Goal: Task Accomplishment & Management: Manage account settings

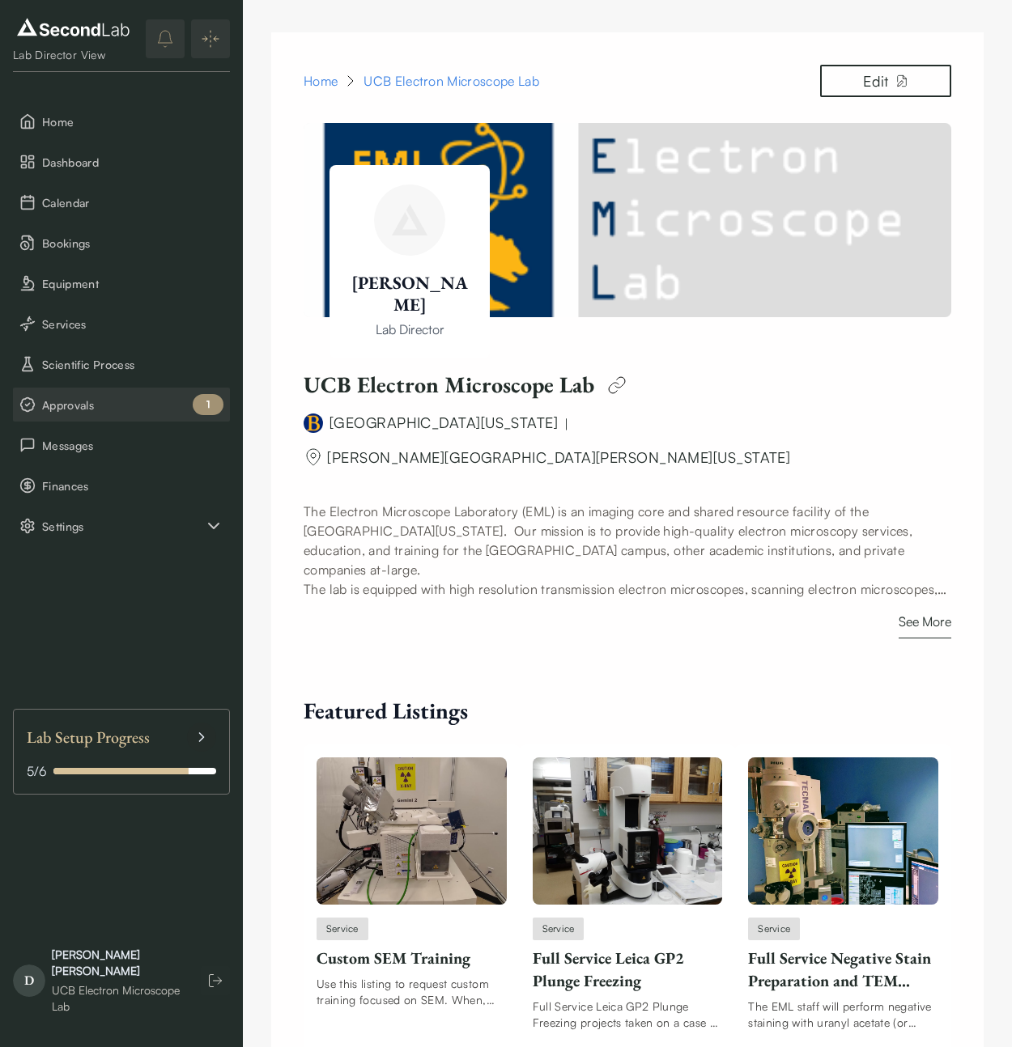
click at [100, 393] on button "Approvals 1" at bounding box center [121, 405] width 217 height 34
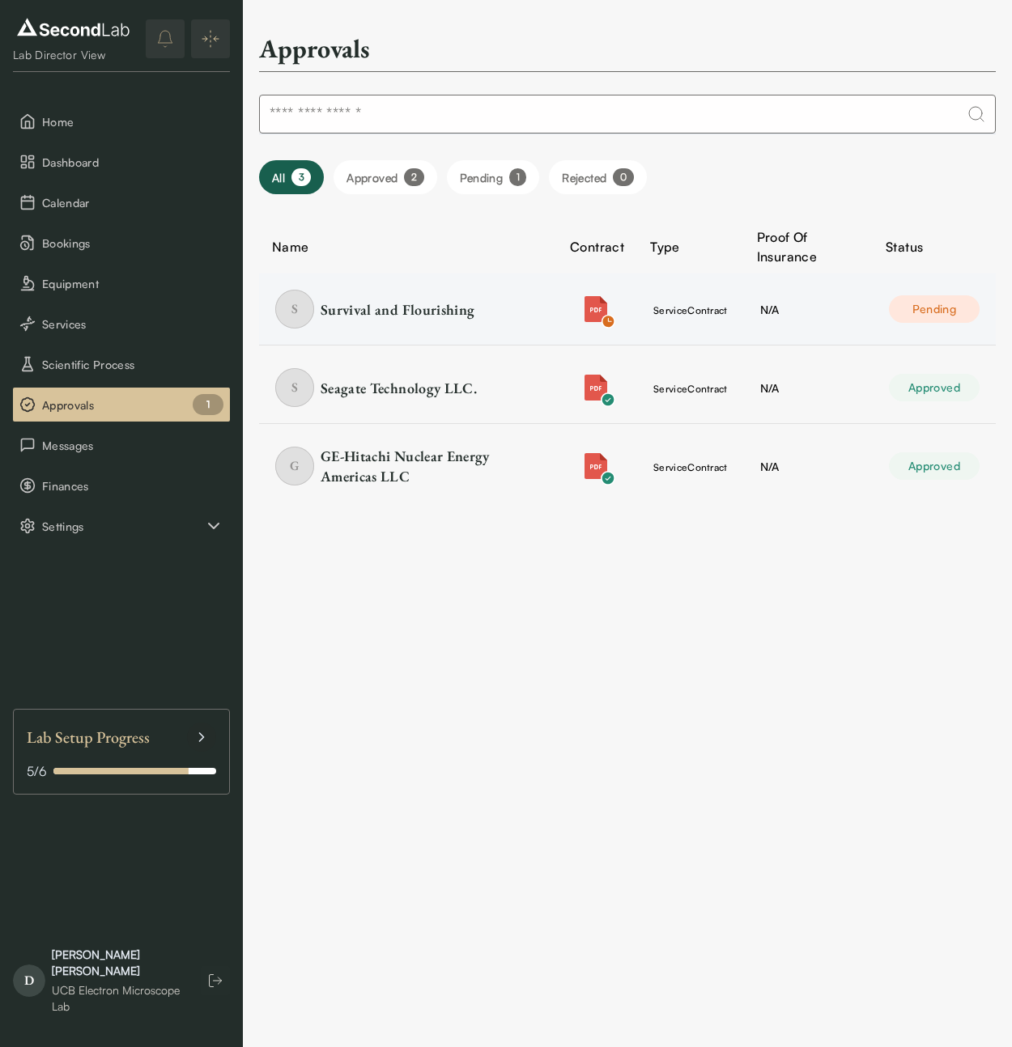
click at [736, 309] on td "service Contract" at bounding box center [690, 310] width 107 height 72
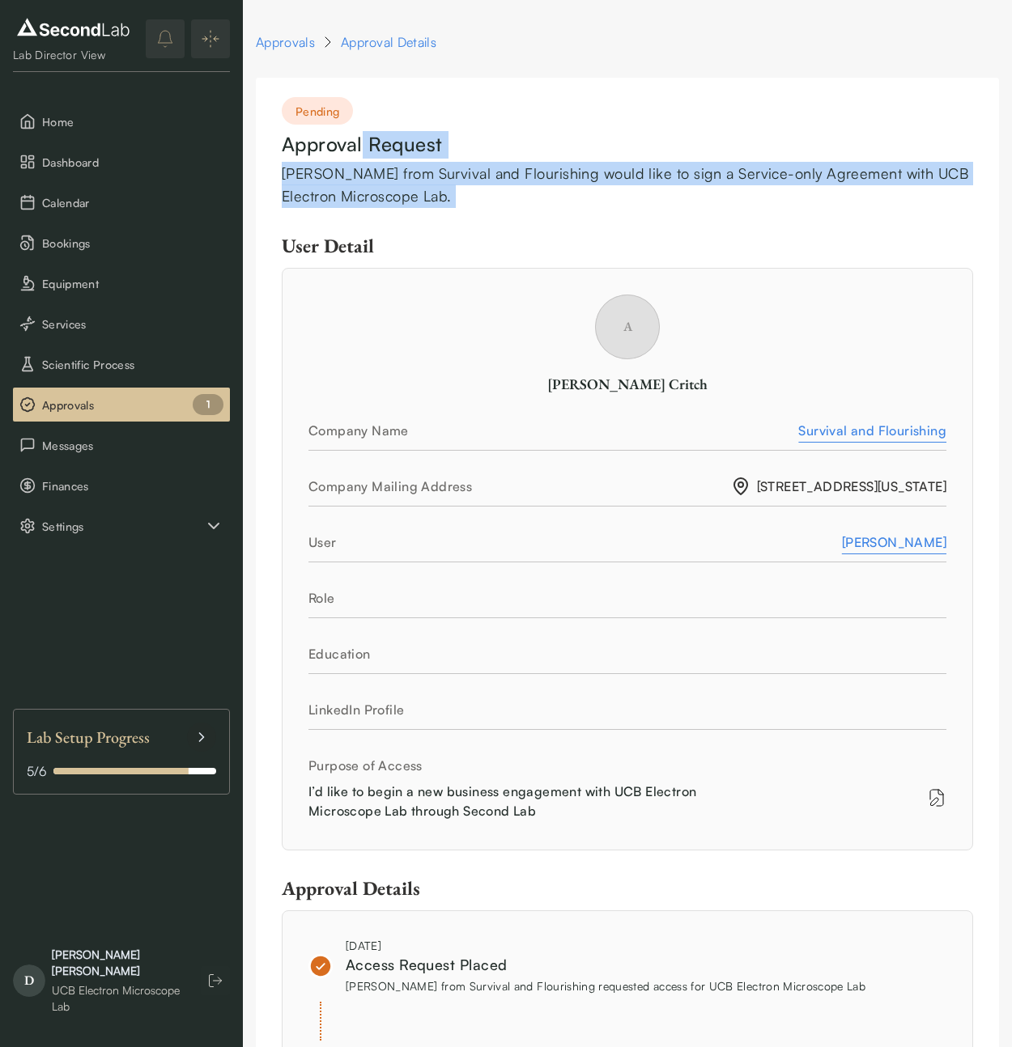
drag, startPoint x: 362, startPoint y: 143, endPoint x: 420, endPoint y: 225, distance: 100.4
click at [384, 229] on div "Pending Approval Request Andrew Critch from Survival and Flourishing would like…" at bounding box center [627, 930] width 743 height 1705
click at [436, 222] on div "Pending Approval Request Andrew Critch from Survival and Flourishing would like…" at bounding box center [627, 930] width 743 height 1705
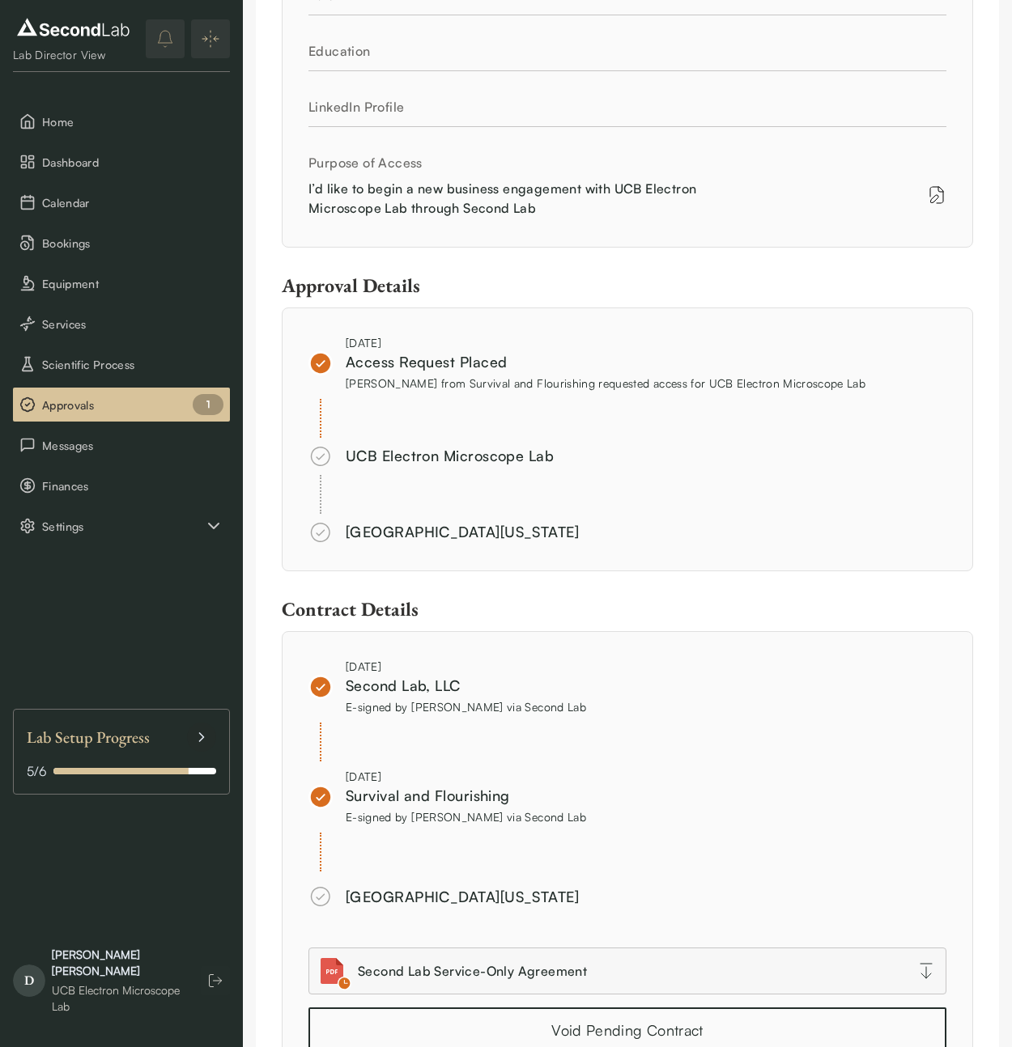
scroll to position [768, 0]
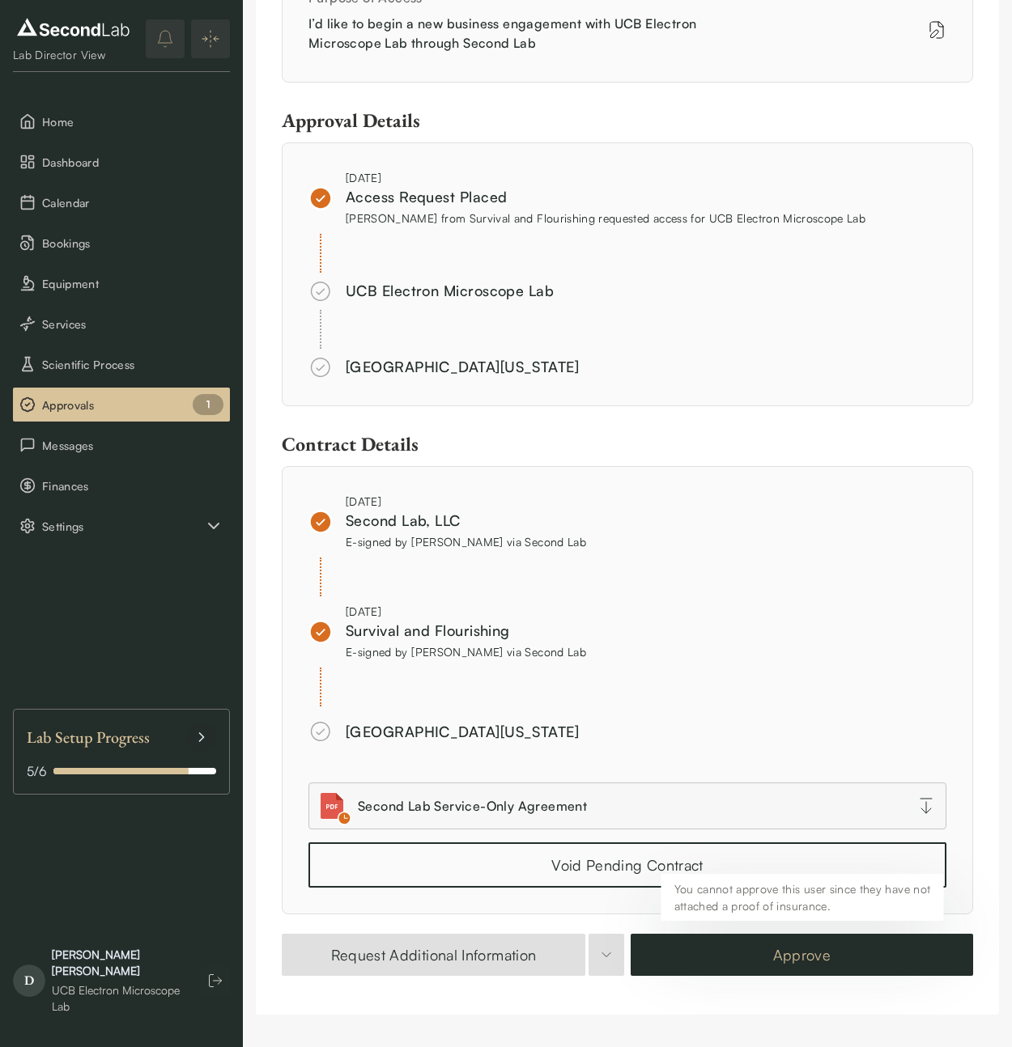
click at [815, 964] on button "Approve" at bounding box center [801, 955] width 342 height 42
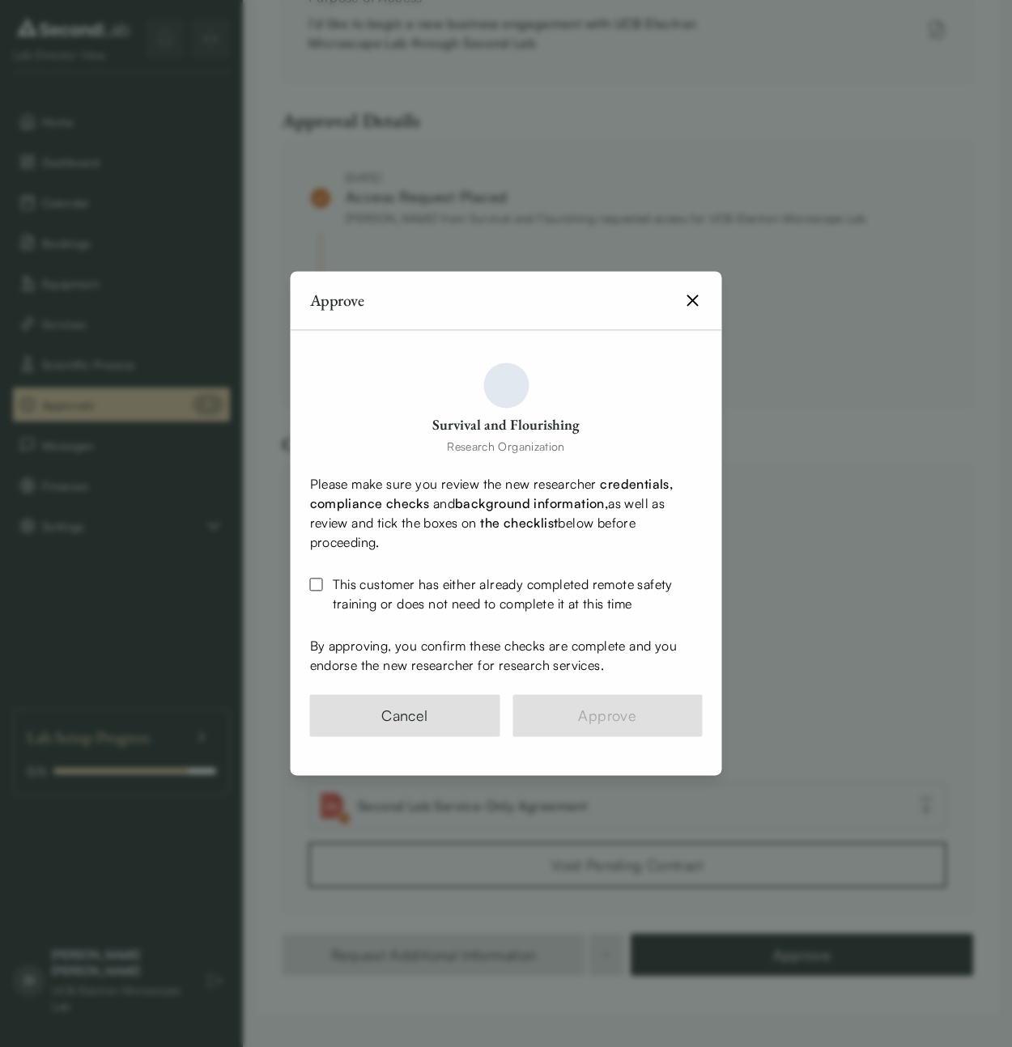
click at [314, 584] on button "This customer has either already completed remote safety training or does not n…" at bounding box center [316, 585] width 13 height 13
click at [604, 721] on button "Approve" at bounding box center [607, 716] width 190 height 42
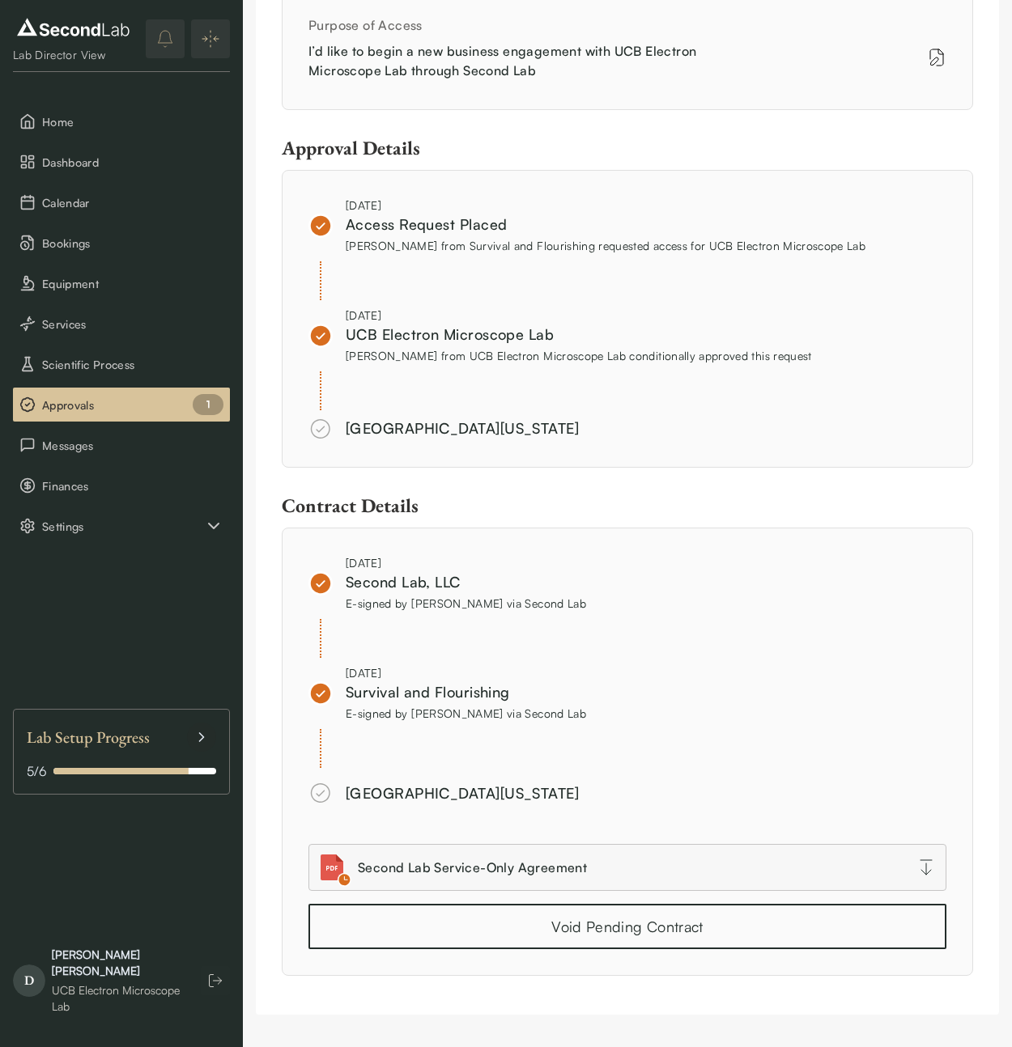
scroll to position [0, 0]
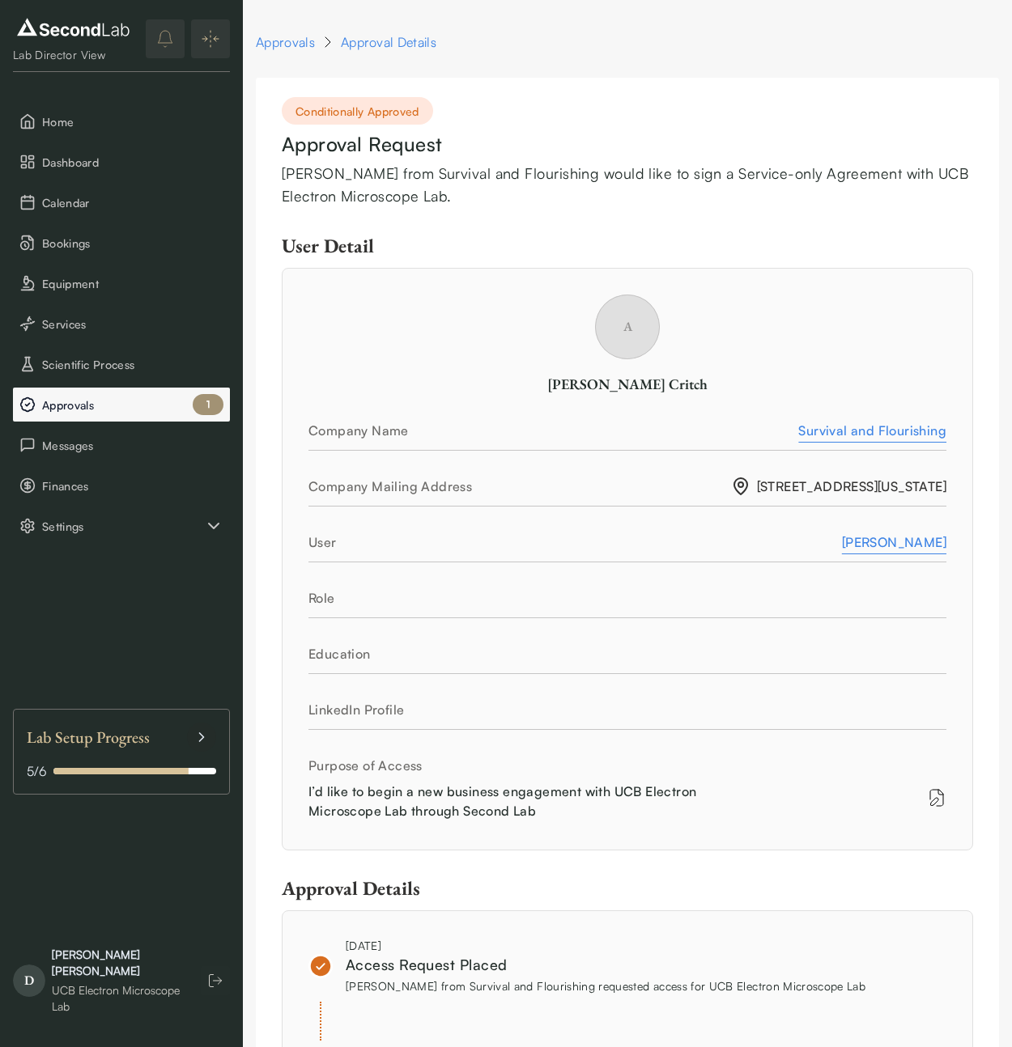
click at [155, 408] on span "Approvals" at bounding box center [132, 405] width 181 height 17
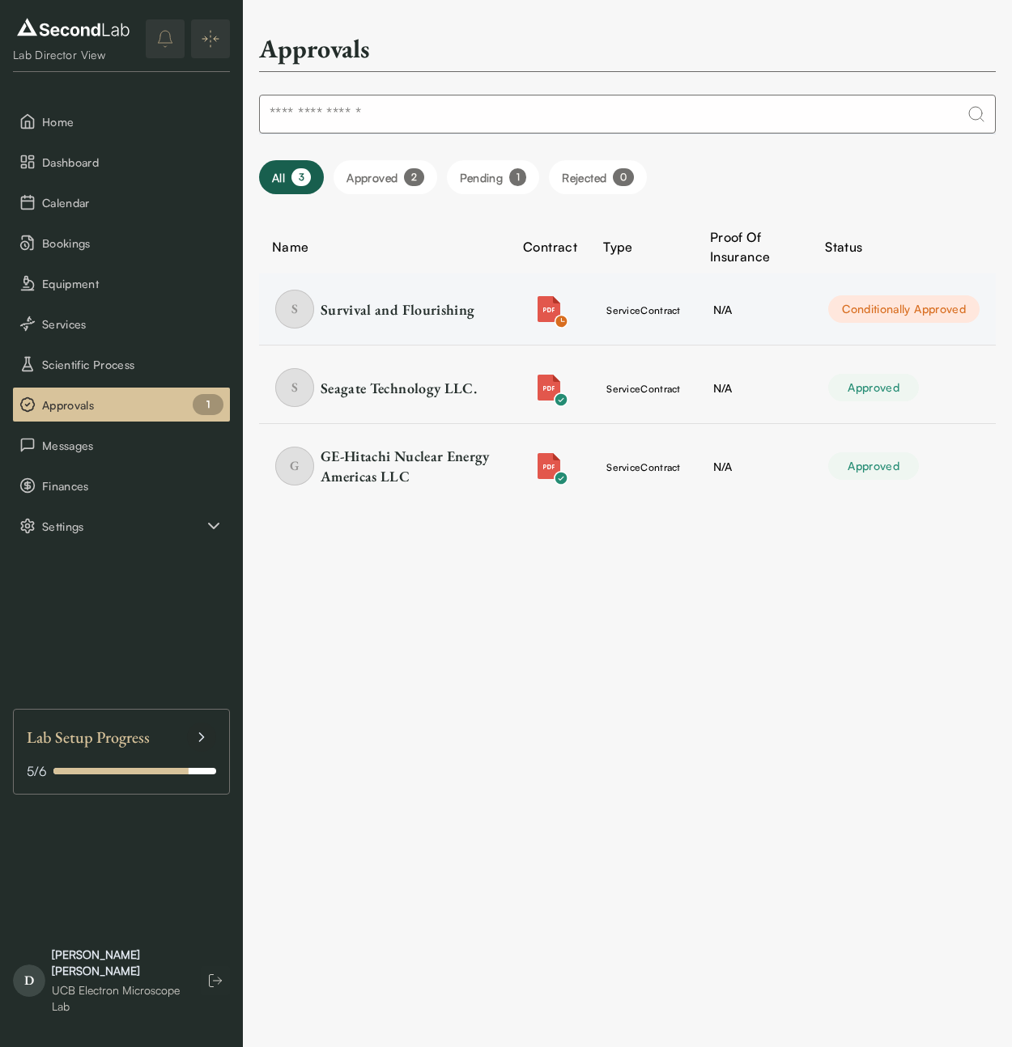
click at [670, 291] on td "service Contract" at bounding box center [643, 310] width 107 height 72
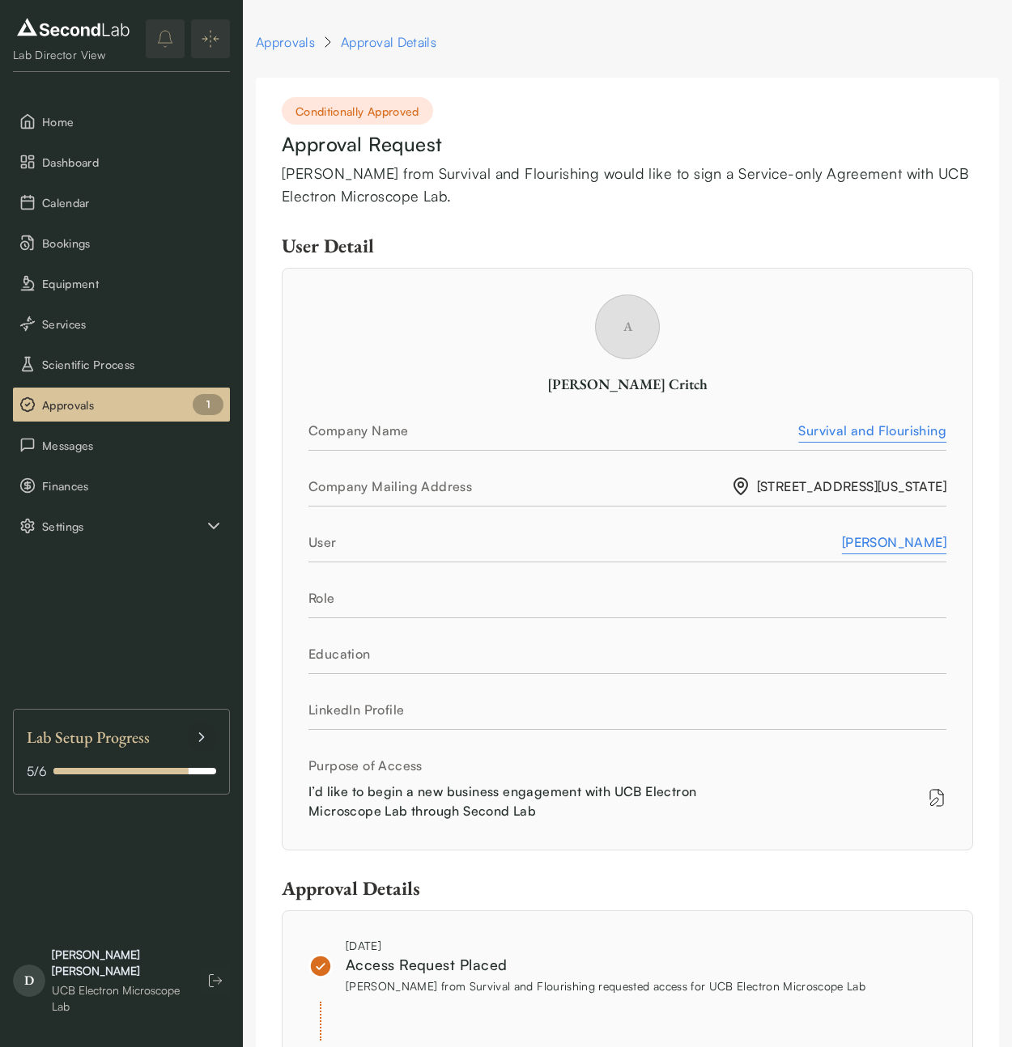
click at [677, 177] on div "Andrew Critch from Survival and Flourishing would like to sign a Service-only A…" at bounding box center [627, 185] width 691 height 47
click at [64, 238] on span "Bookings" at bounding box center [132, 243] width 181 height 17
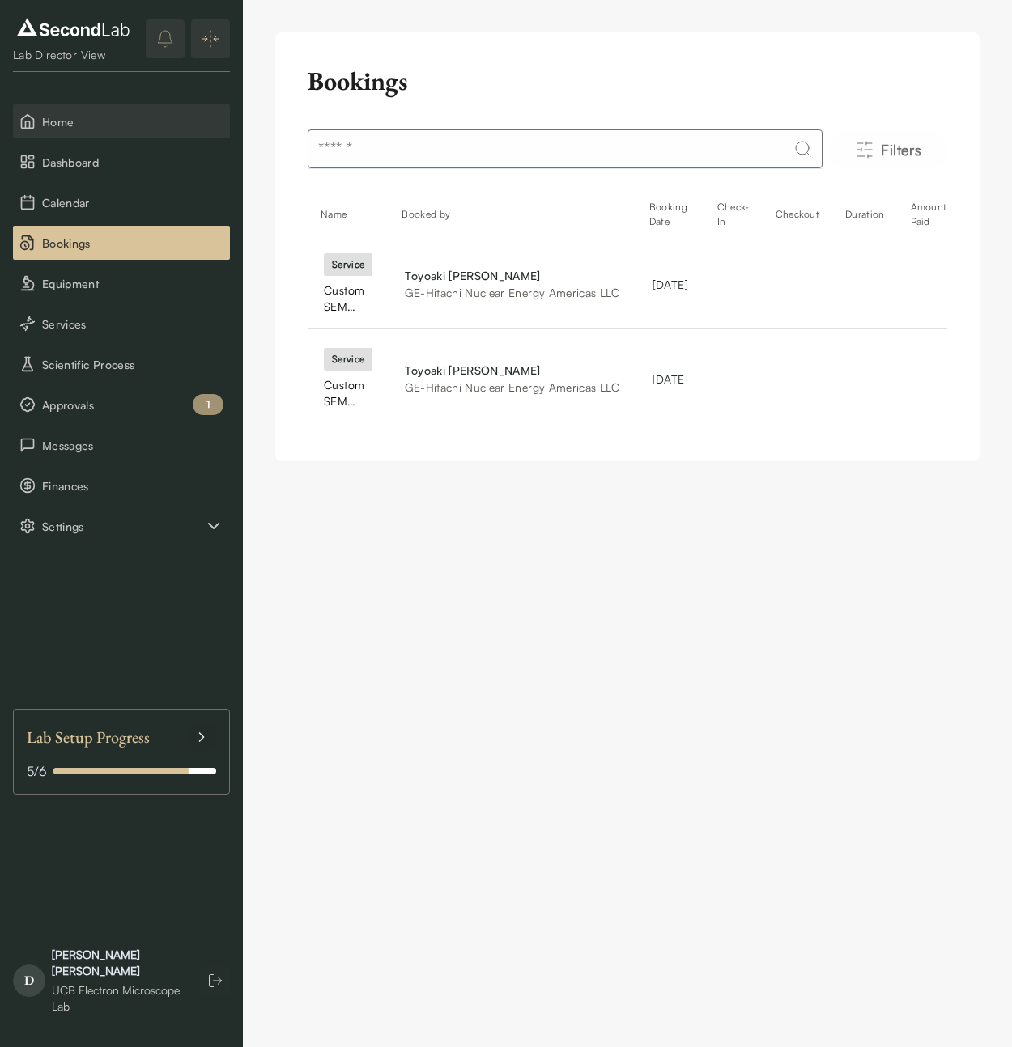
click at [55, 121] on span "Home" at bounding box center [132, 121] width 181 height 17
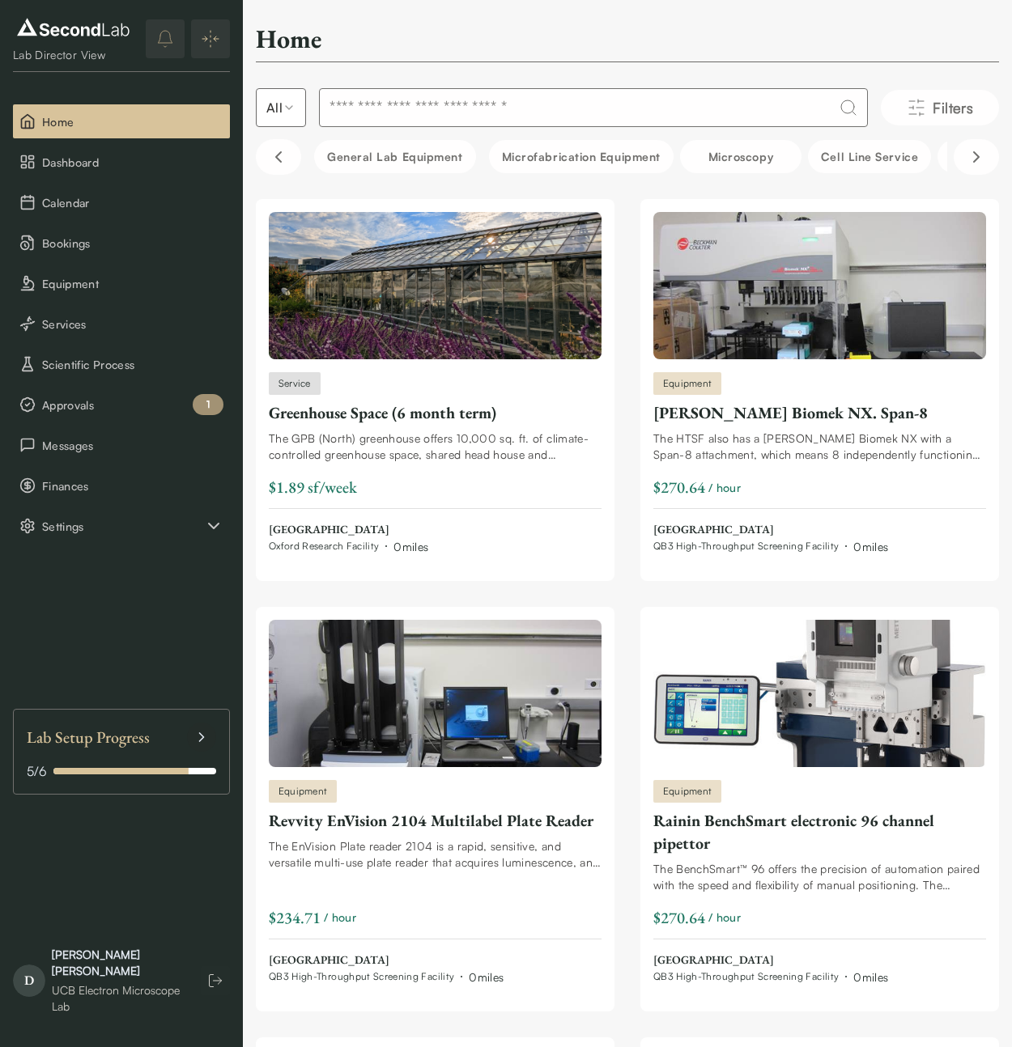
click at [454, 100] on input at bounding box center [593, 107] width 549 height 39
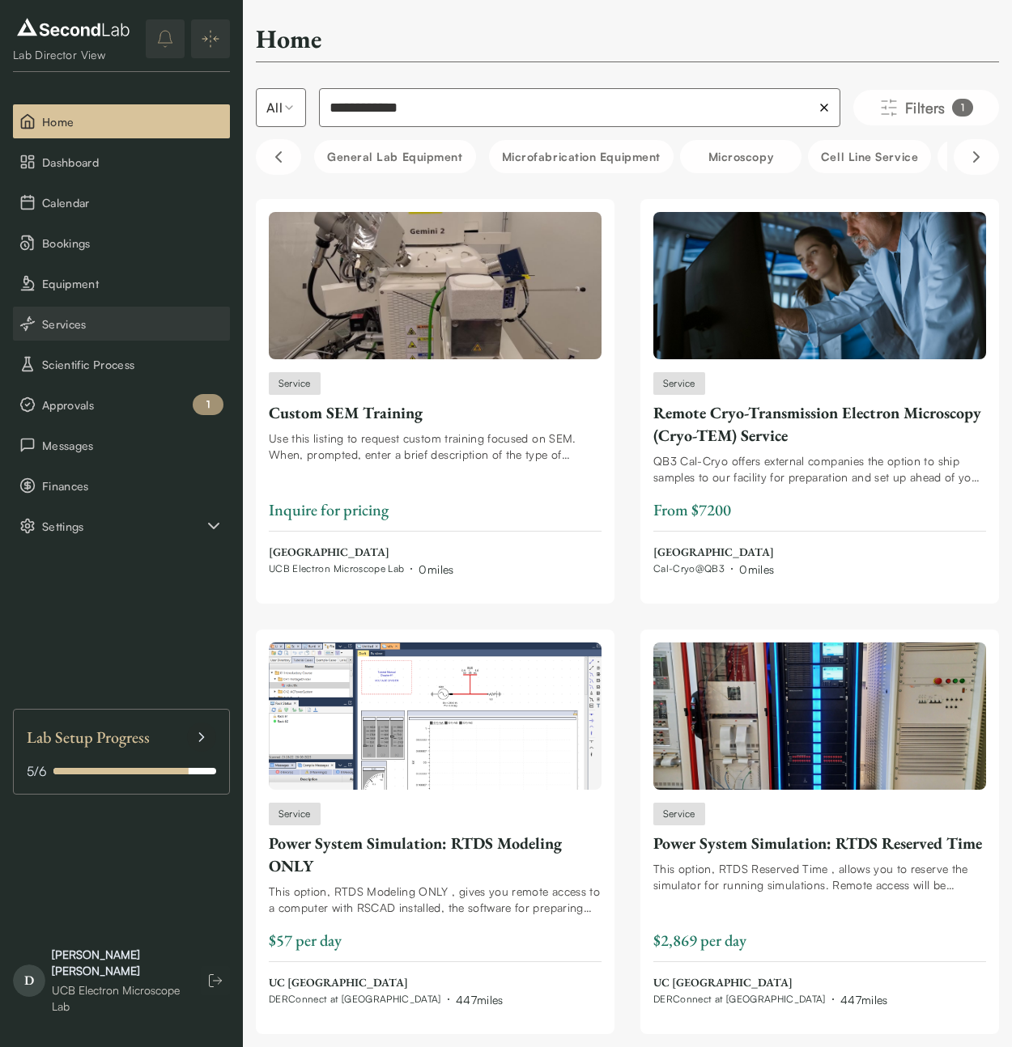
type input "**********"
click at [65, 319] on span "Services" at bounding box center [132, 324] width 181 height 17
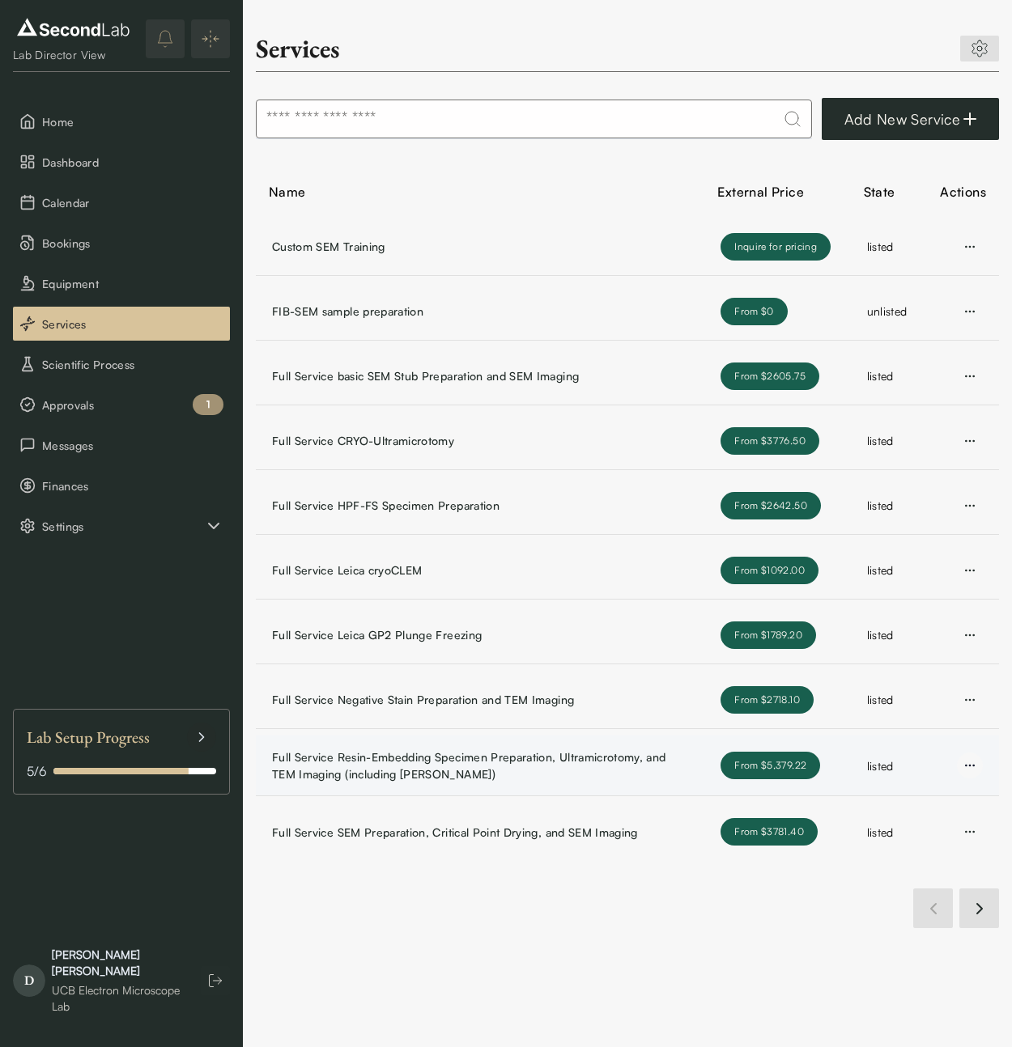
click at [978, 762] on html "SKIP TO CONTENT Lab Director View Home Dashboard Calendar Bookings Equipment Se…" at bounding box center [506, 523] width 1012 height 1047
click at [582, 782] on html "SKIP TO CONTENT Lab Director View Home Dashboard Calendar Bookings Equipment Se…" at bounding box center [506, 523] width 1012 height 1047
click at [376, 773] on link "Full Service Resin-Embedding Specimen Preparation, Ultramicrotomy, and TEM Imag…" at bounding box center [474, 766] width 405 height 34
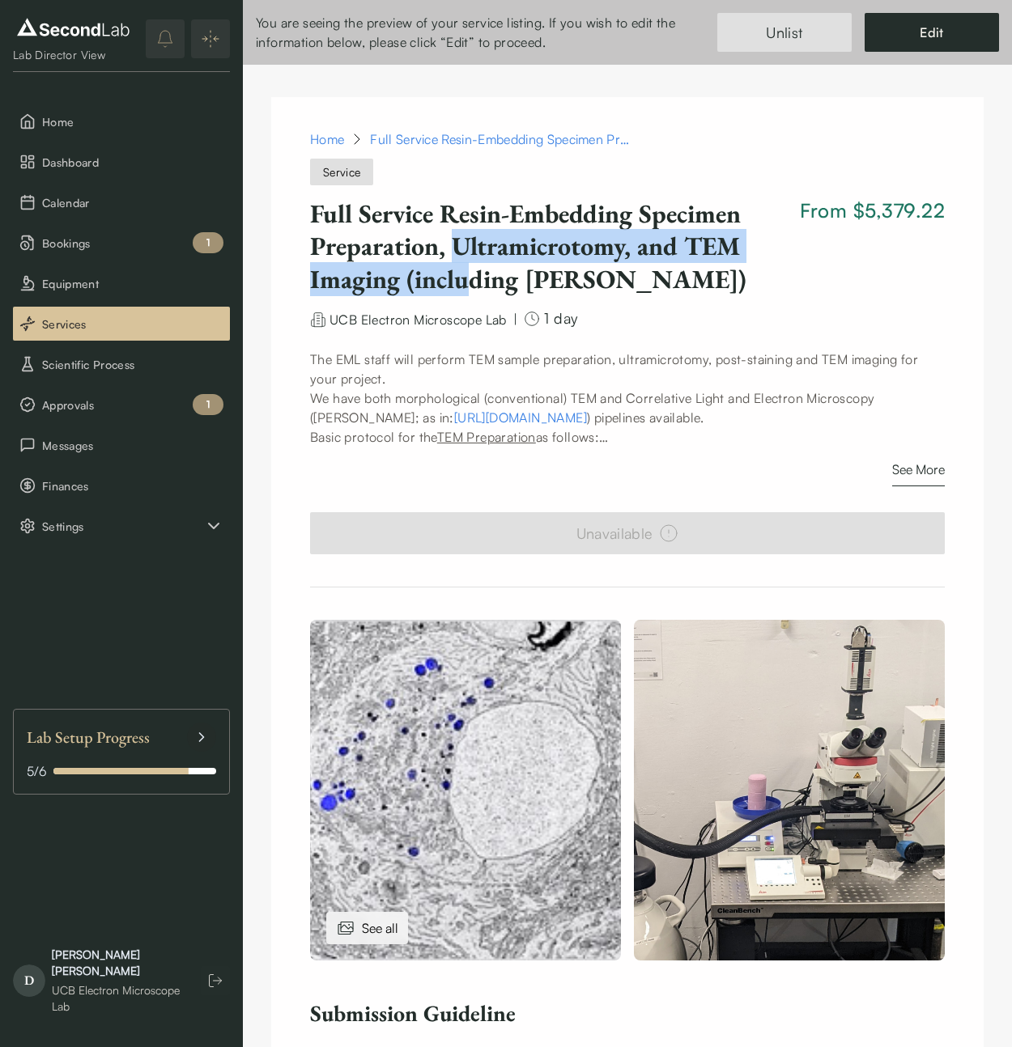
drag, startPoint x: 454, startPoint y: 231, endPoint x: 469, endPoint y: 280, distance: 50.9
click at [469, 280] on h1 "Full Service Resin-Embedding Specimen Preparation, Ultramicrotomy, and TEM Imag…" at bounding box center [551, 246] width 483 height 98
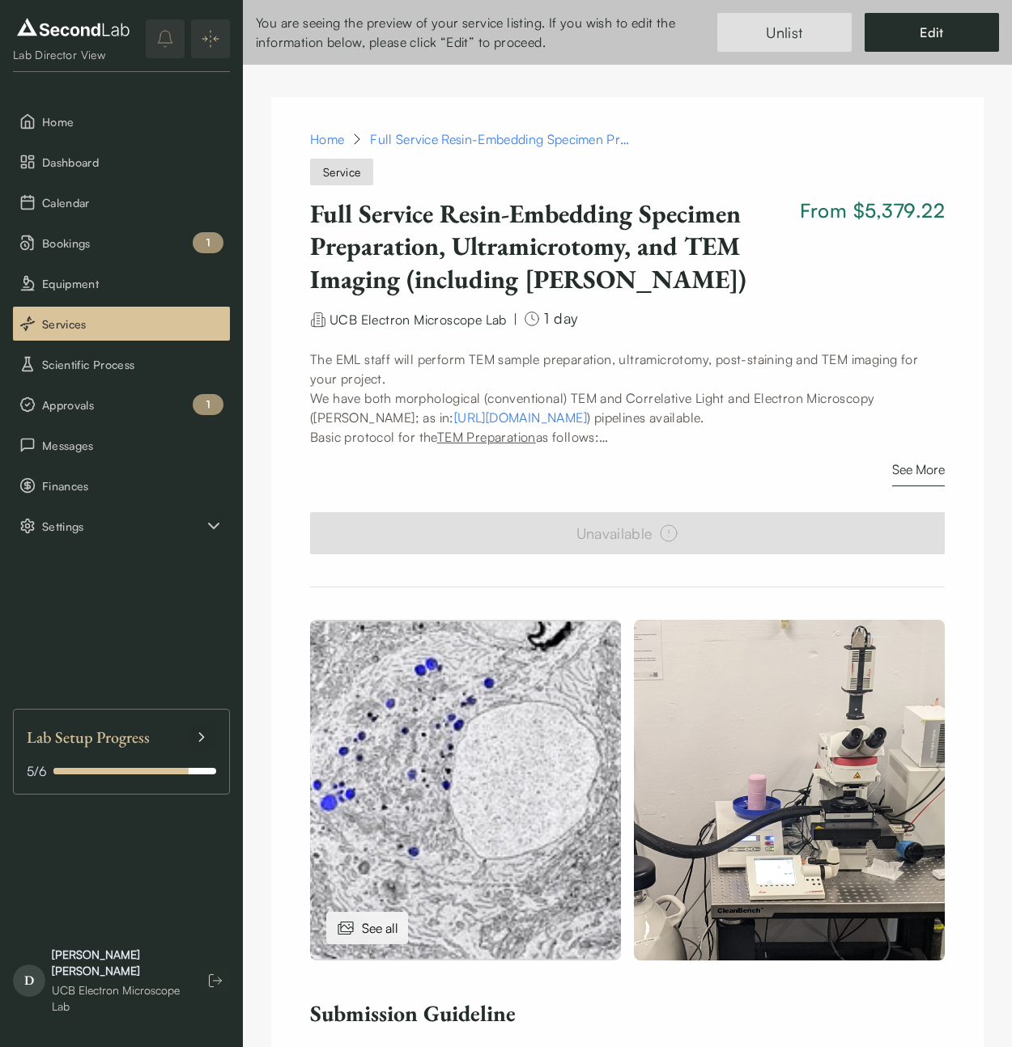
click at [483, 279] on h1 "Full Service Resin-Embedding Specimen Preparation, Ultramicrotomy, and TEM Imag…" at bounding box center [551, 246] width 483 height 98
click at [74, 249] on span "Bookings" at bounding box center [132, 243] width 181 height 17
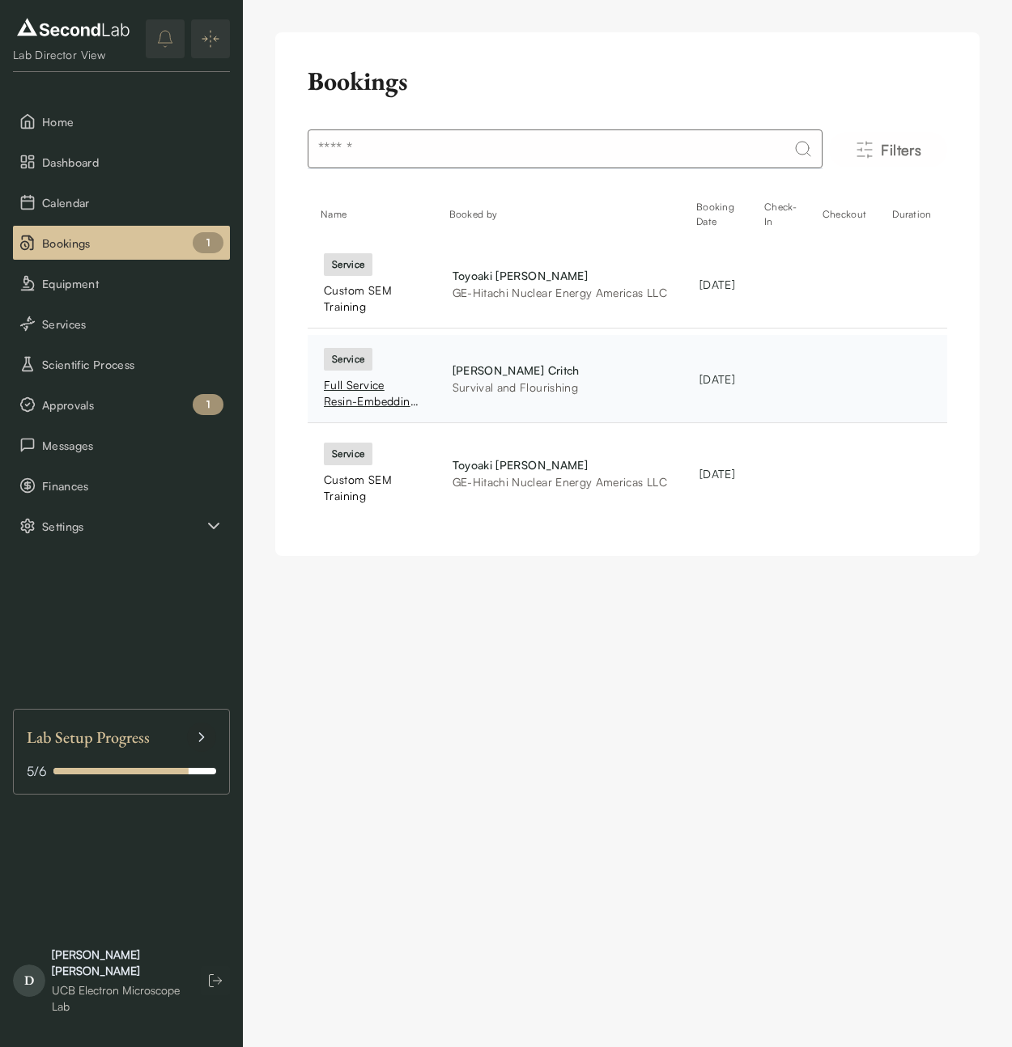
click at [367, 388] on div "Full Service Resin-Embedding Specimen Preparation, Ultramicrotomy, and TEM Imag…" at bounding box center [372, 393] width 96 height 32
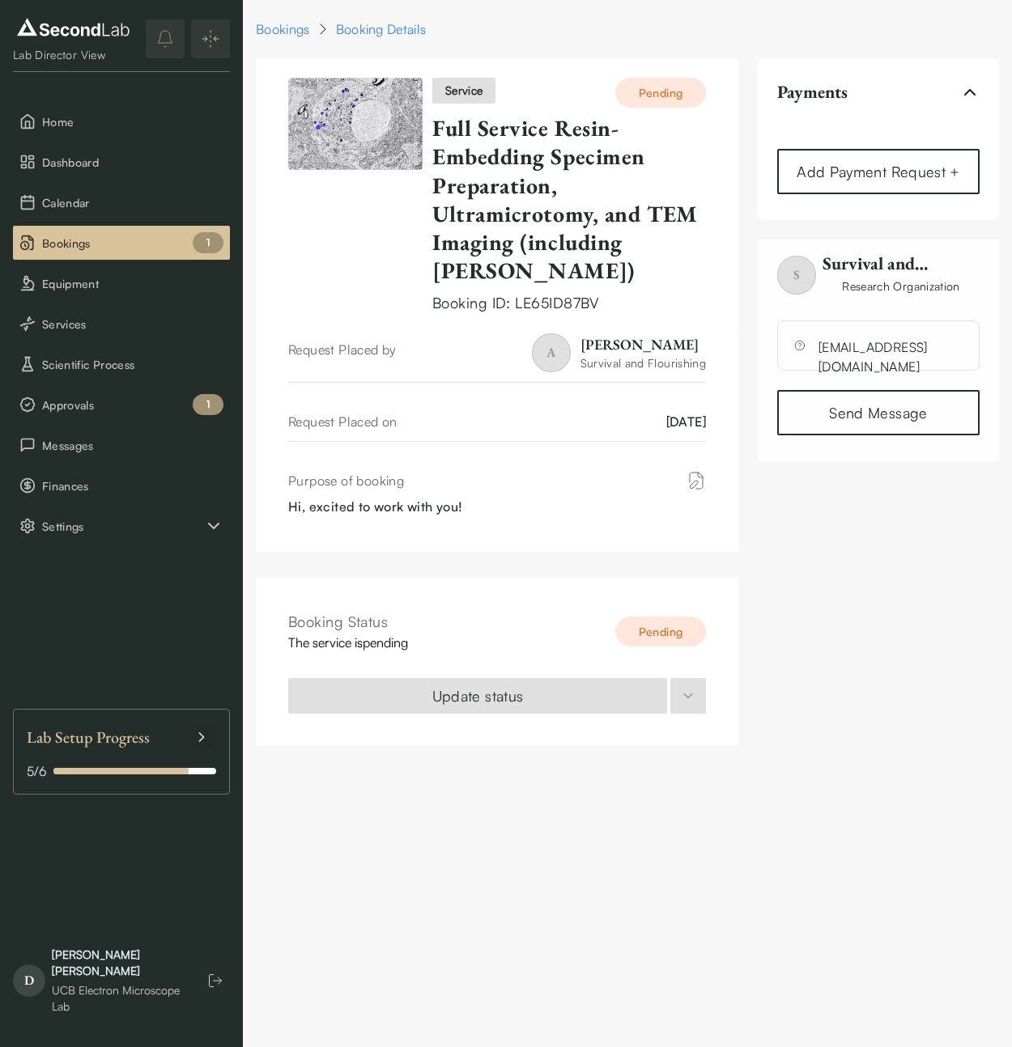
click at [963, 579] on div "Payments Add Payment Request + S Survival and Flourishing Research Organization…" at bounding box center [878, 402] width 241 height 688
click at [905, 175] on button "Add Payment Request +" at bounding box center [878, 171] width 202 height 45
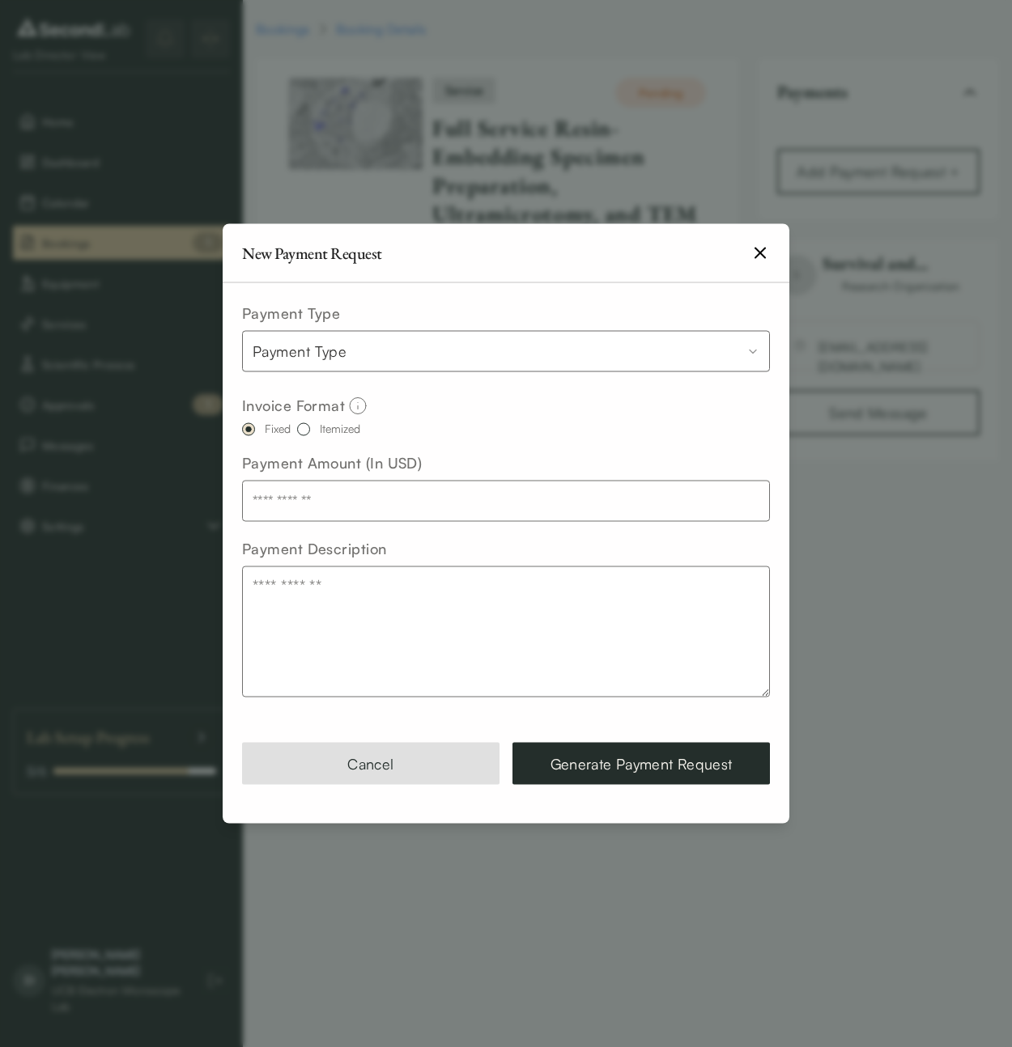
click at [285, 405] on span "Invoice Format" at bounding box center [293, 406] width 103 height 22
drag, startPoint x: 308, startPoint y: 463, endPoint x: 463, endPoint y: 462, distance: 155.4
click at [462, 462] on div "Payment Amount (In USD)" at bounding box center [506, 487] width 528 height 70
click at [463, 462] on div "Payment Amount (In USD)" at bounding box center [506, 487] width 528 height 70
click at [431, 342] on body "**********" at bounding box center [506, 383] width 1012 height 766
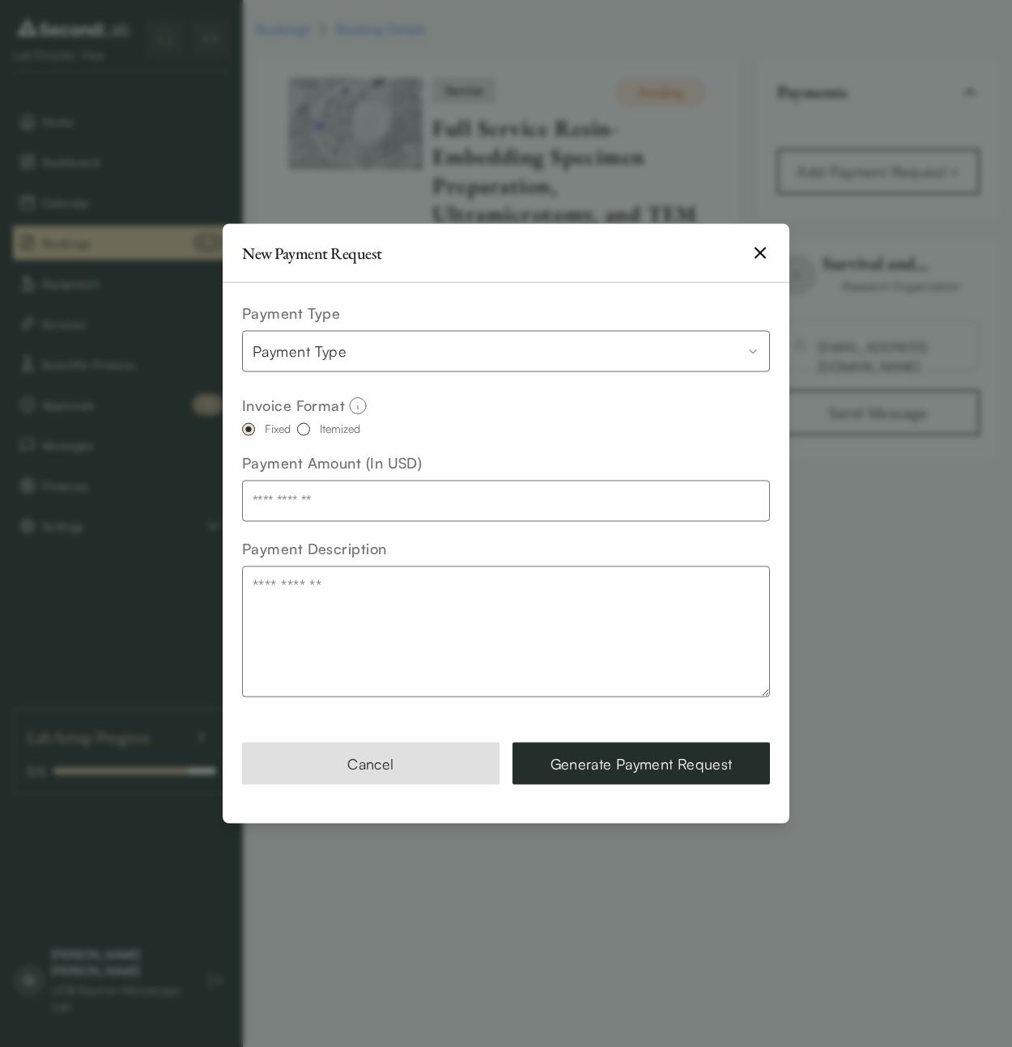
click at [431, 342] on body "**********" at bounding box center [506, 383] width 1012 height 766
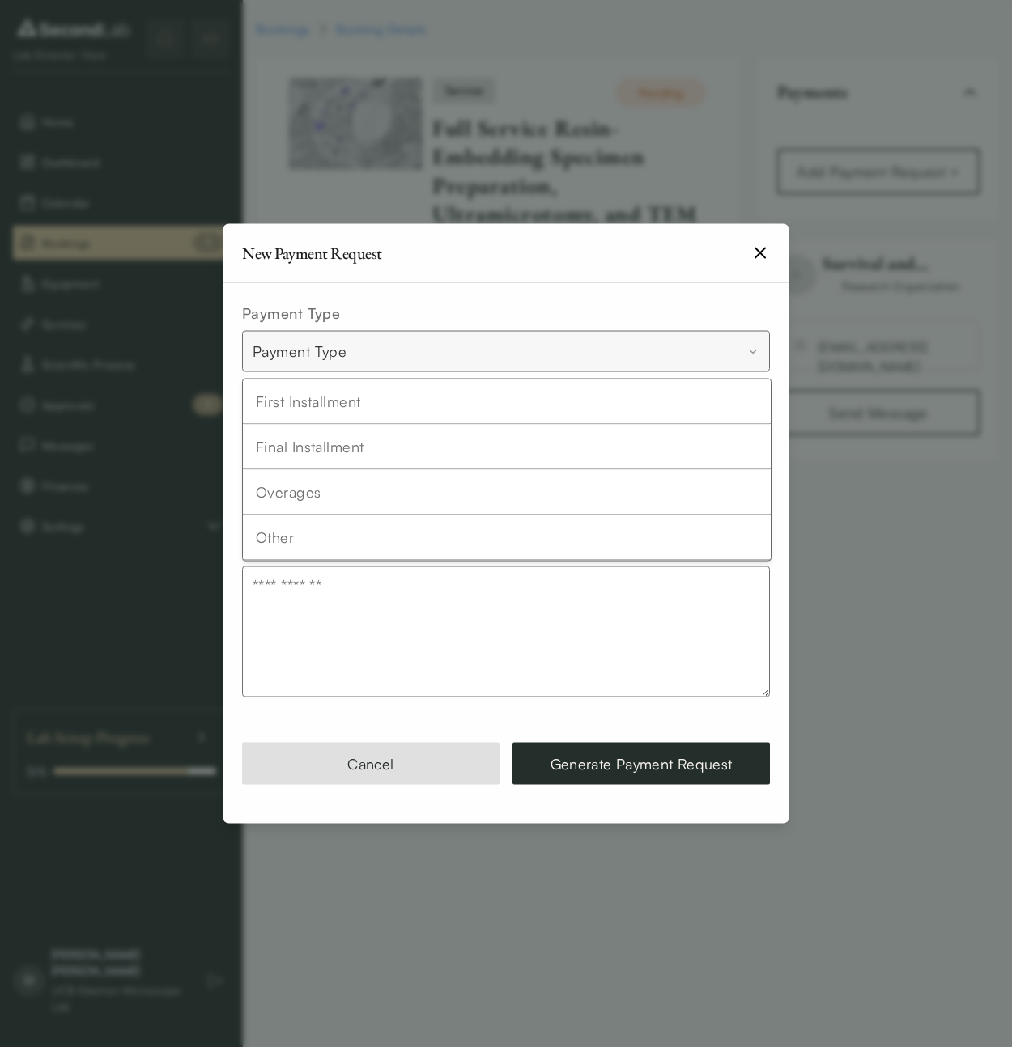
click at [431, 342] on body "**********" at bounding box center [506, 383] width 1012 height 766
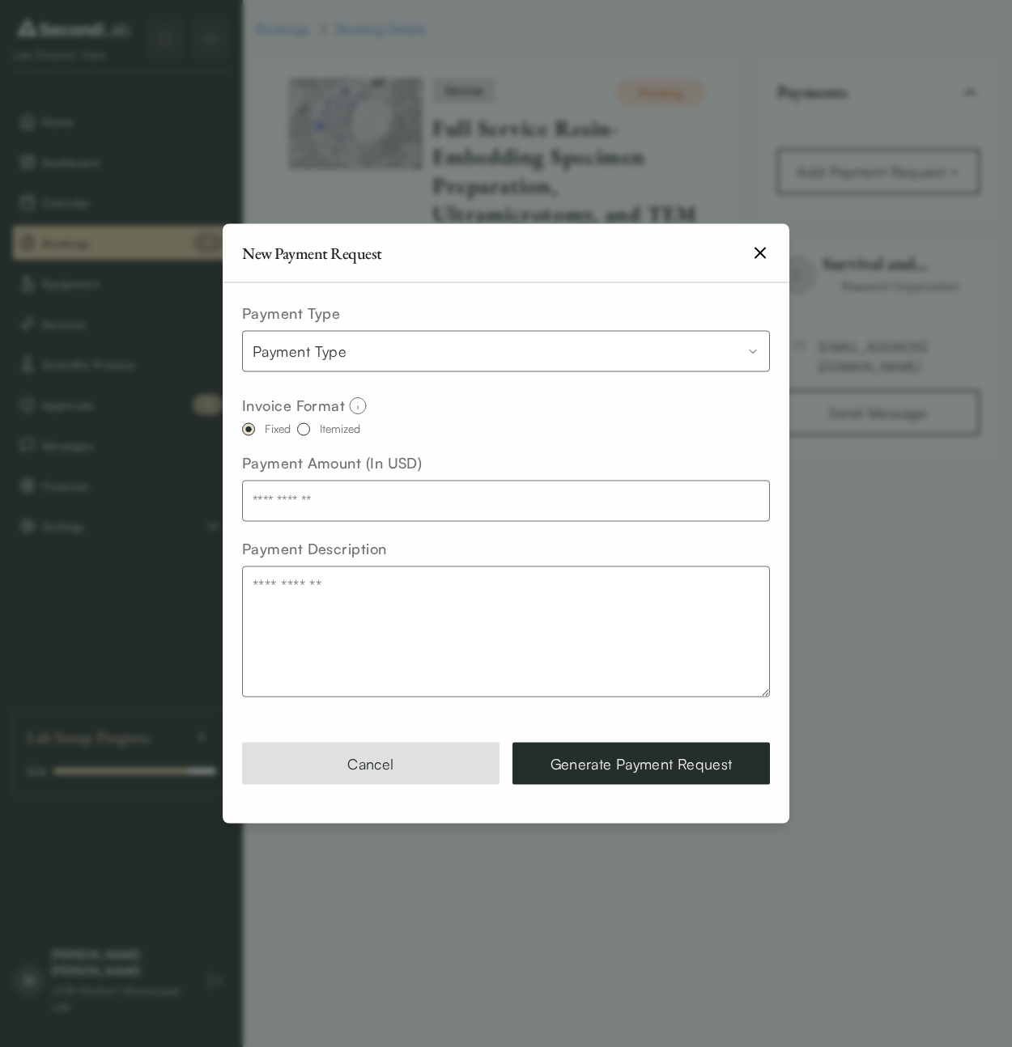
click at [431, 342] on body "**********" at bounding box center [506, 383] width 1012 height 766
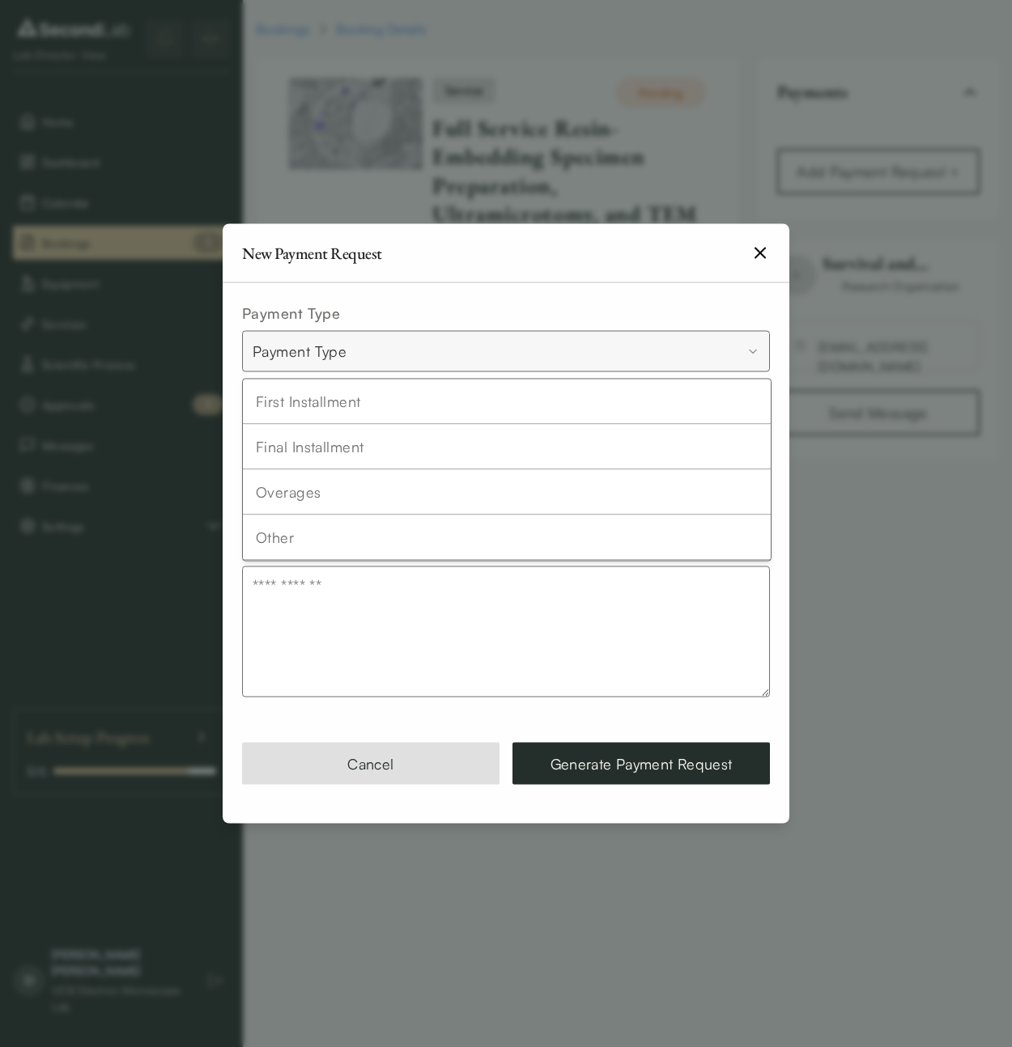
click at [431, 342] on body "**********" at bounding box center [506, 383] width 1012 height 766
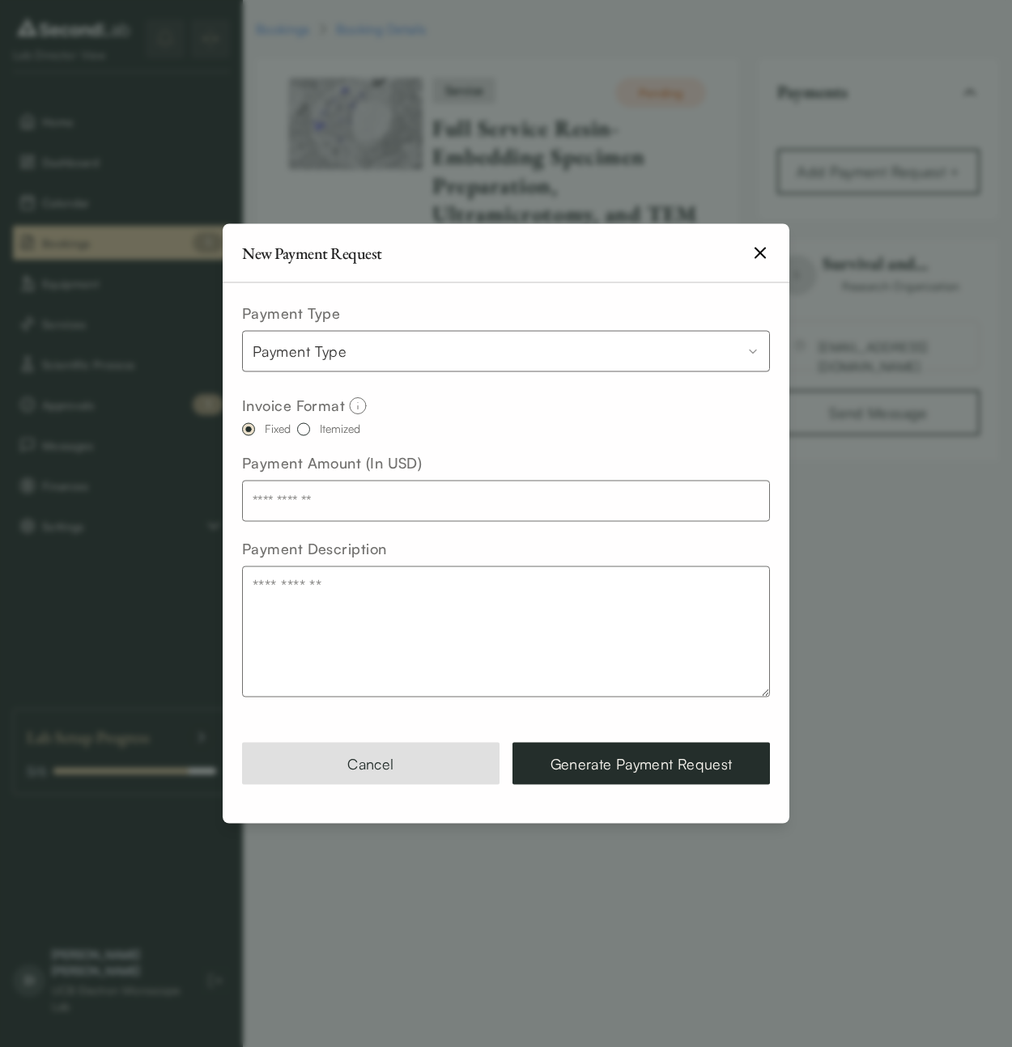
click at [431, 342] on body "**********" at bounding box center [506, 383] width 1012 height 766
click at [755, 253] on icon "button" at bounding box center [759, 253] width 19 height 19
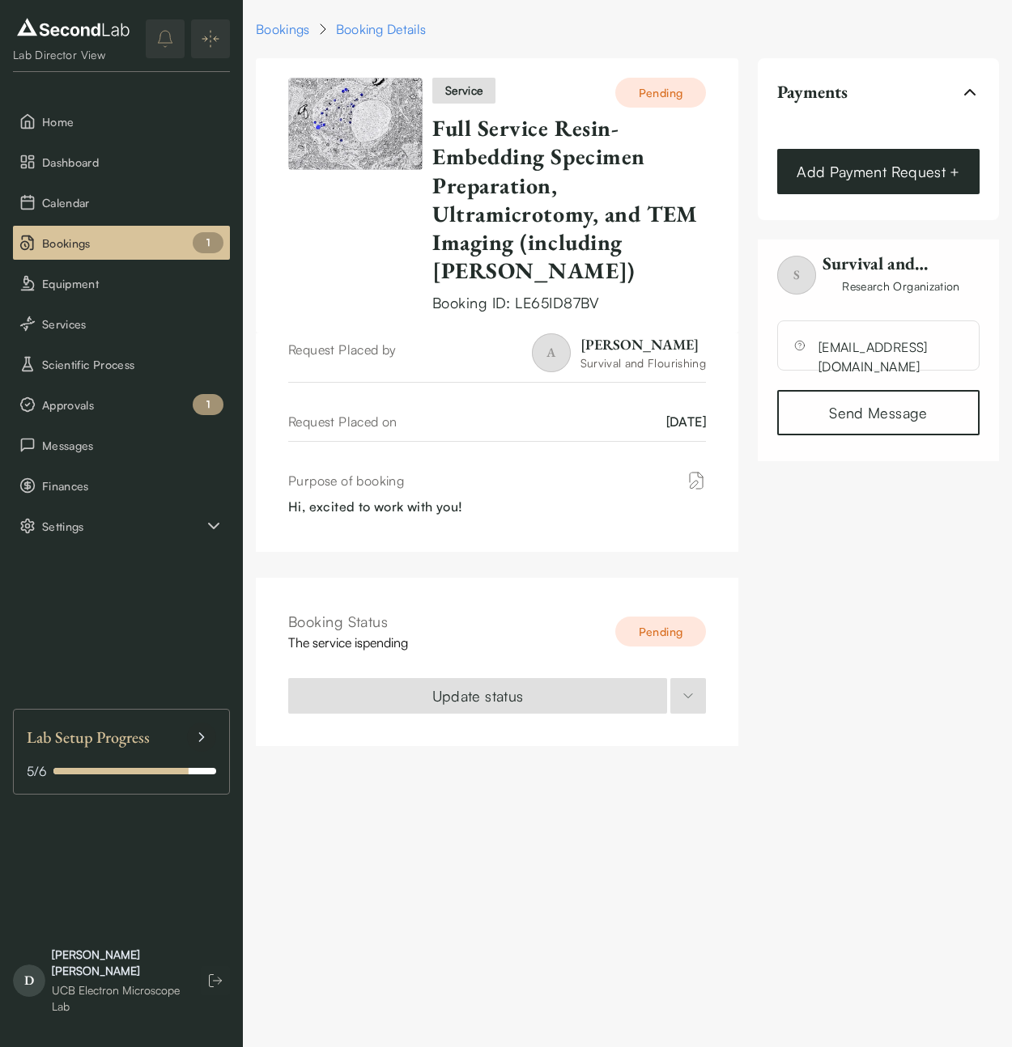
click at [895, 180] on button "Add Payment Request +" at bounding box center [878, 171] width 202 height 45
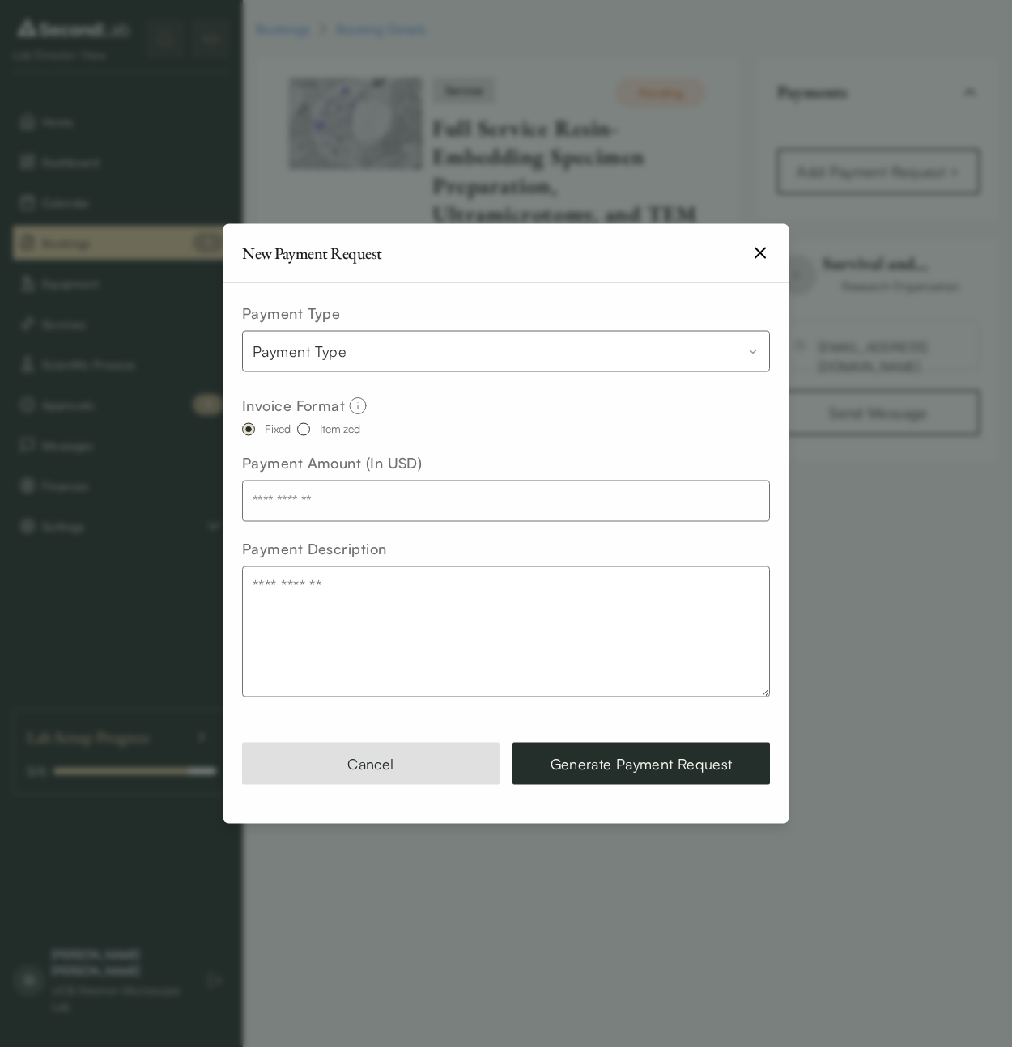
click at [316, 502] on input "text" at bounding box center [506, 501] width 528 height 41
type input "*"
type input "****"
click at [307, 607] on textarea "Payment Description" at bounding box center [506, 632] width 528 height 131
click at [431, 754] on button "Cancel" at bounding box center [370, 764] width 257 height 42
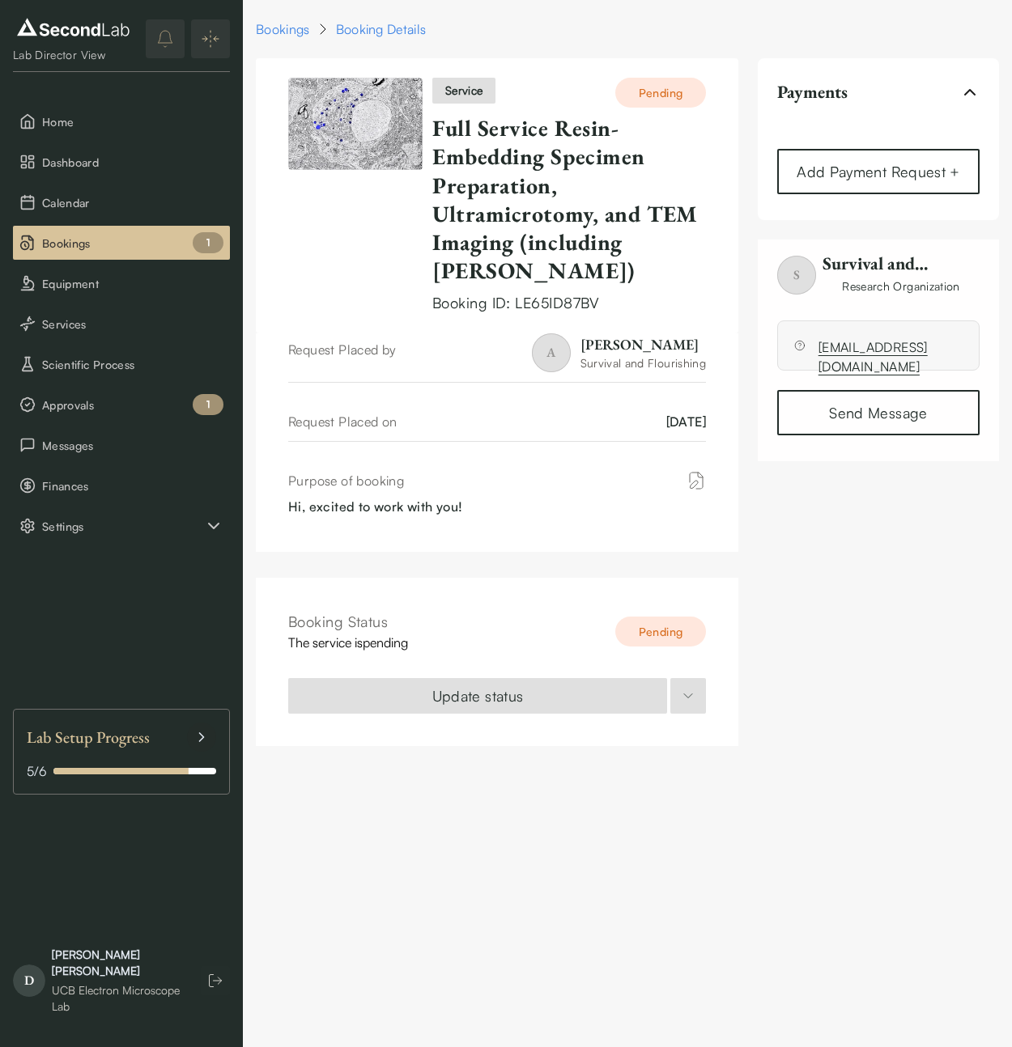
click at [864, 344] on link "[EMAIL_ADDRESS][DOMAIN_NAME]" at bounding box center [890, 340] width 144 height 6
click at [898, 189] on button "Add Payment Request +" at bounding box center [878, 171] width 202 height 45
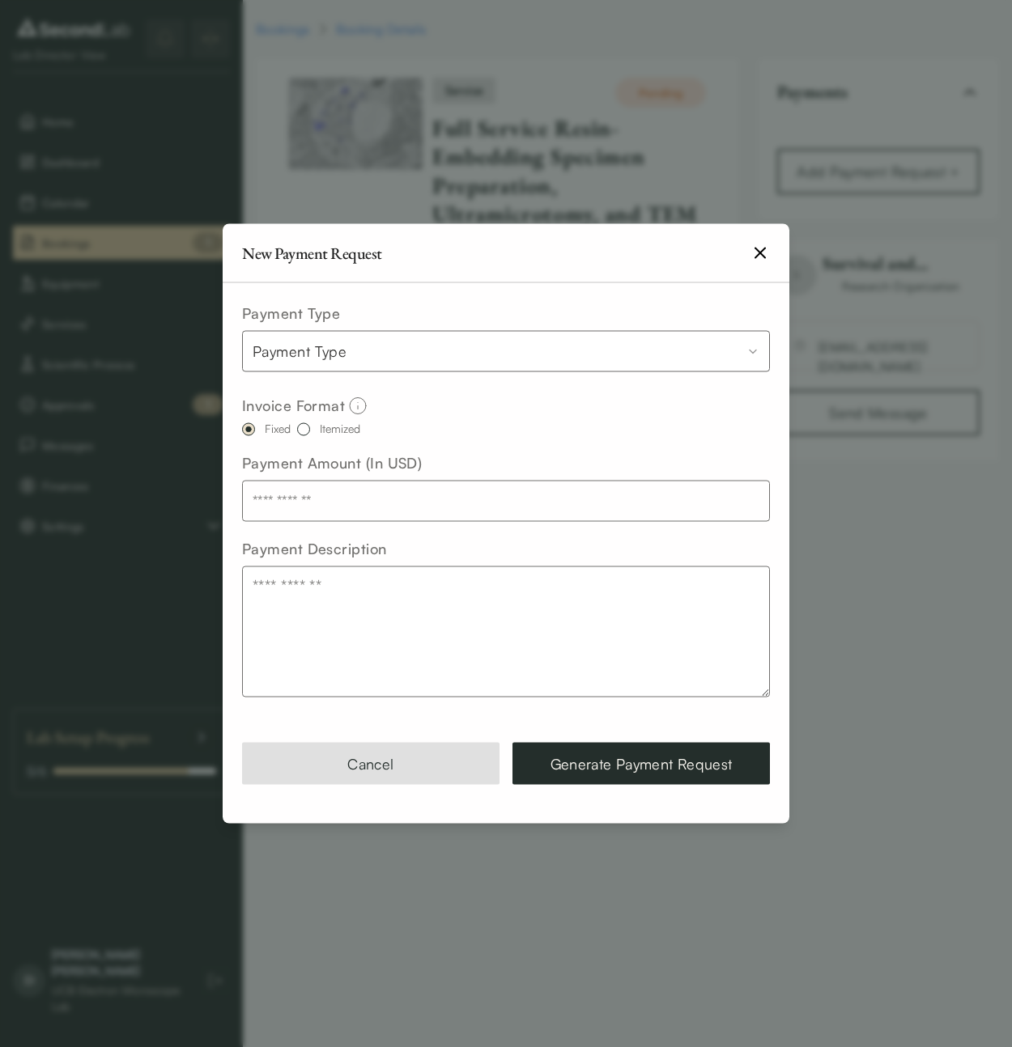
click at [450, 515] on input "text" at bounding box center [506, 501] width 528 height 41
type input "****"
click at [342, 428] on div "Itemized" at bounding box center [340, 428] width 40 height 11
click at [310, 428] on button "Itemized" at bounding box center [303, 429] width 13 height 13
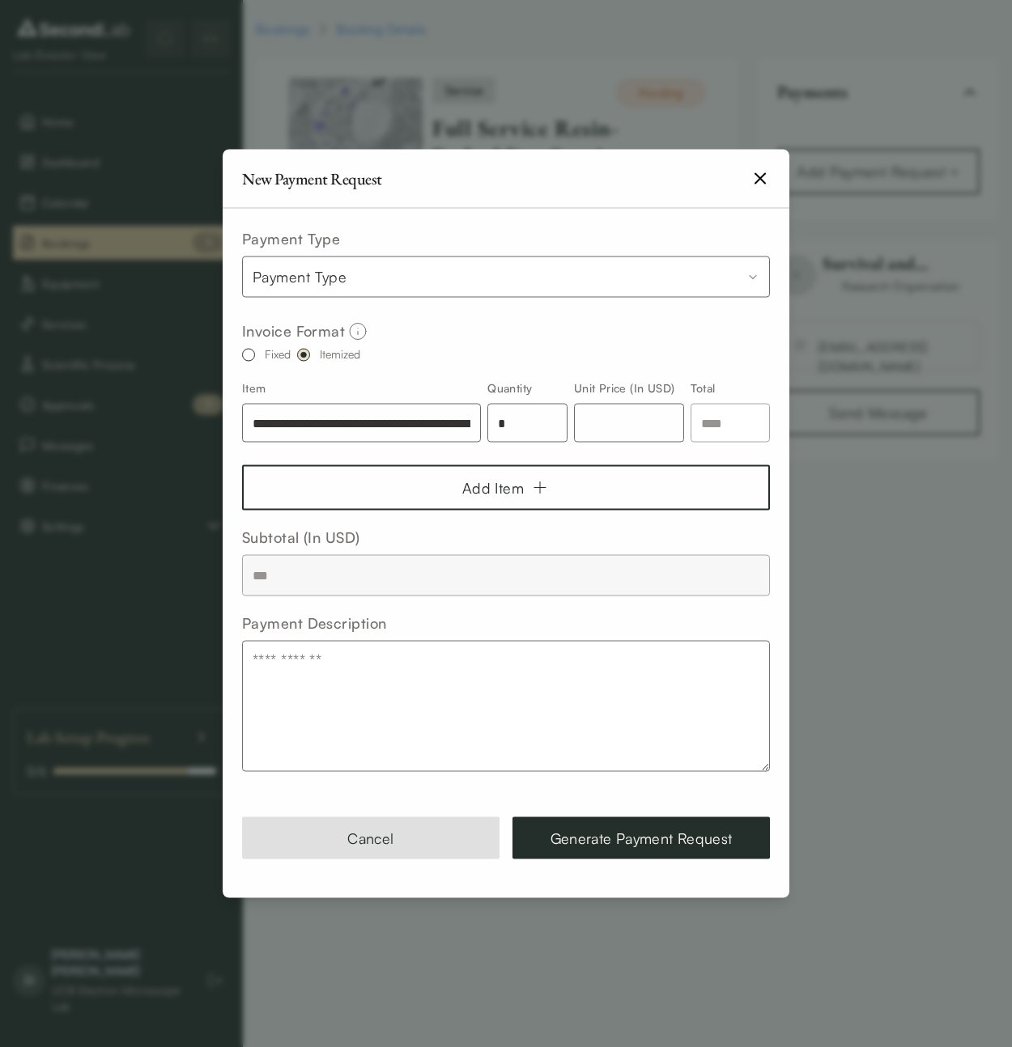
click at [282, 352] on div "Fixed" at bounding box center [278, 354] width 26 height 11
click at [255, 352] on button "Fixed" at bounding box center [248, 355] width 13 height 13
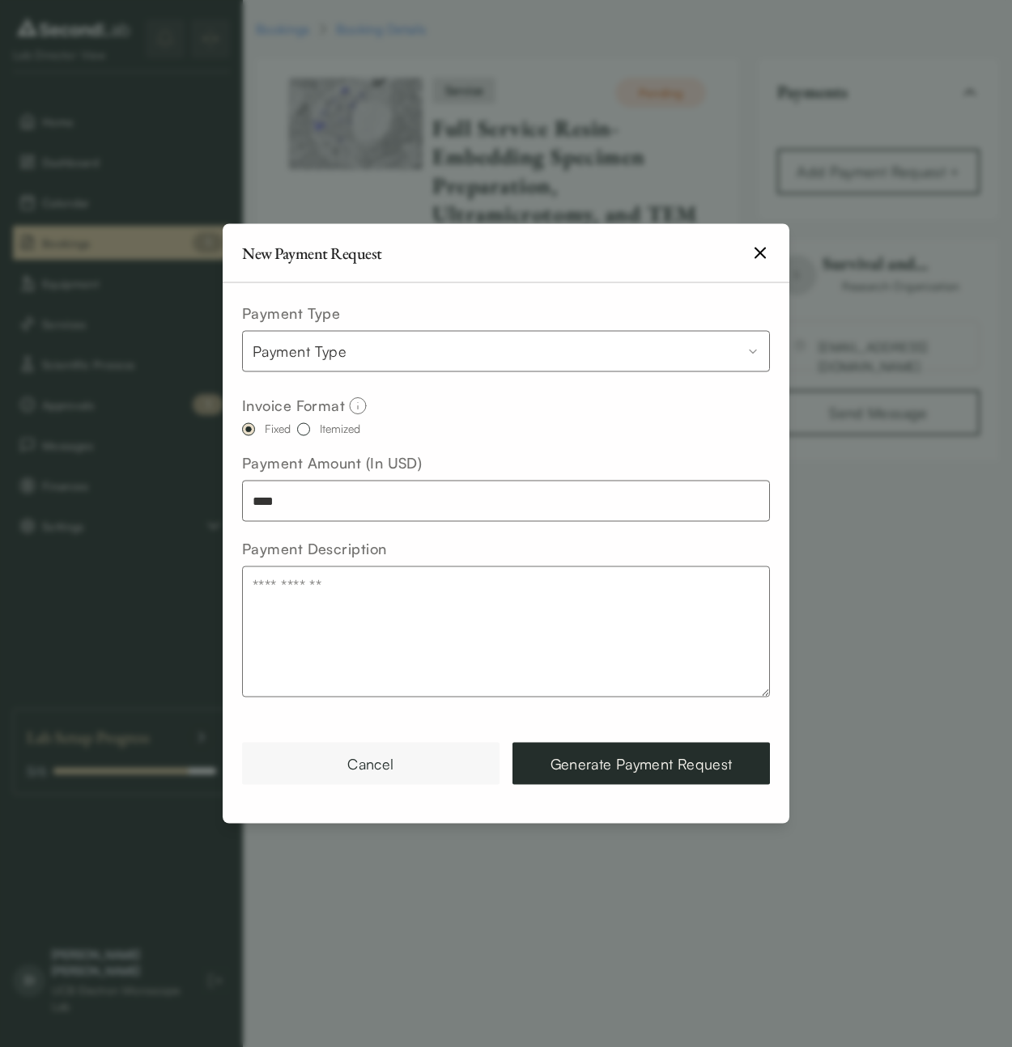
click at [432, 758] on button "Cancel" at bounding box center [370, 764] width 257 height 42
